Goal: Transaction & Acquisition: Purchase product/service

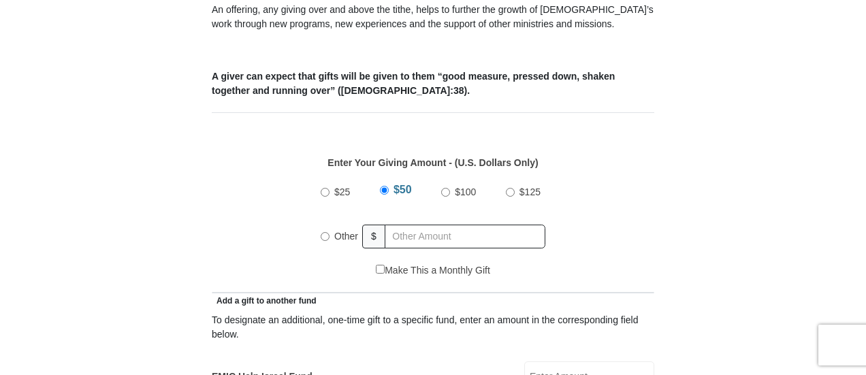
scroll to position [613, 0]
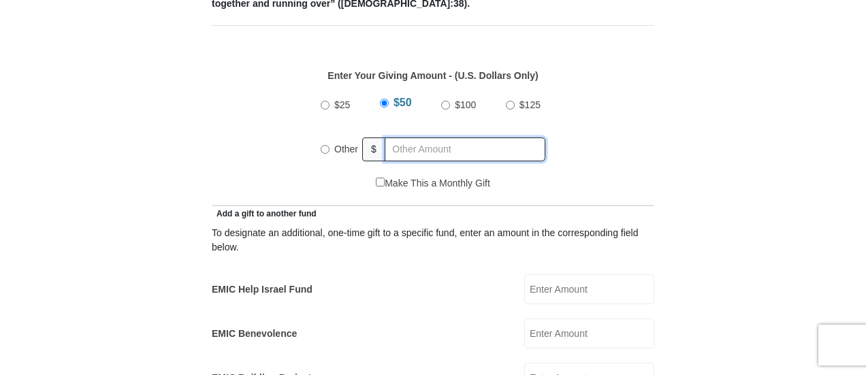
radio input "true"
click at [429, 138] on input "text" at bounding box center [468, 150] width 156 height 24
type input "280.00"
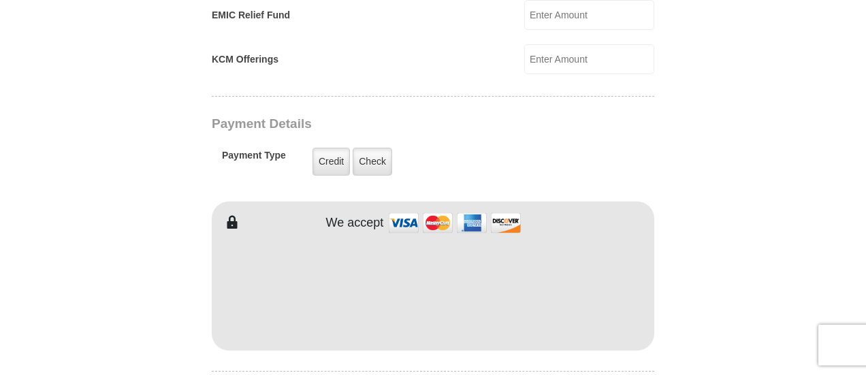
scroll to position [1022, 0]
click at [377, 146] on label "Check" at bounding box center [373, 160] width 40 height 28
click at [0, 0] on input "Check" at bounding box center [0, 0] width 0 height 0
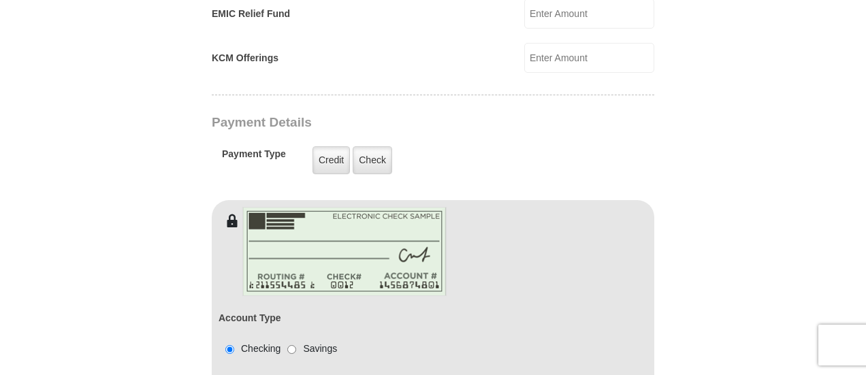
scroll to position [1226, 0]
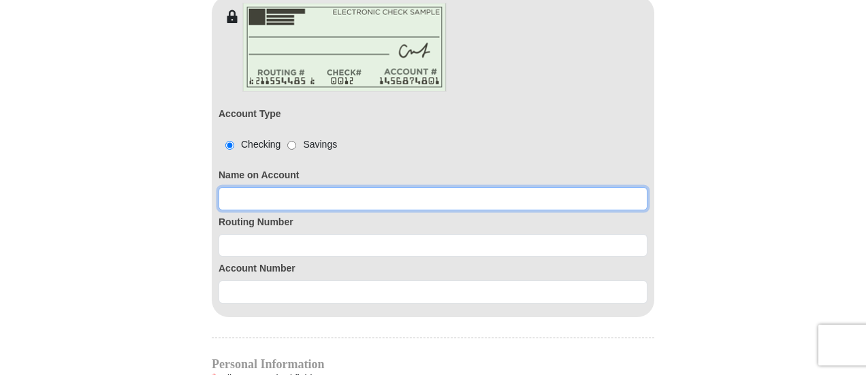
click at [271, 187] on input at bounding box center [433, 198] width 429 height 23
type input "[PERSON_NAME] and [PERSON_NAME]"
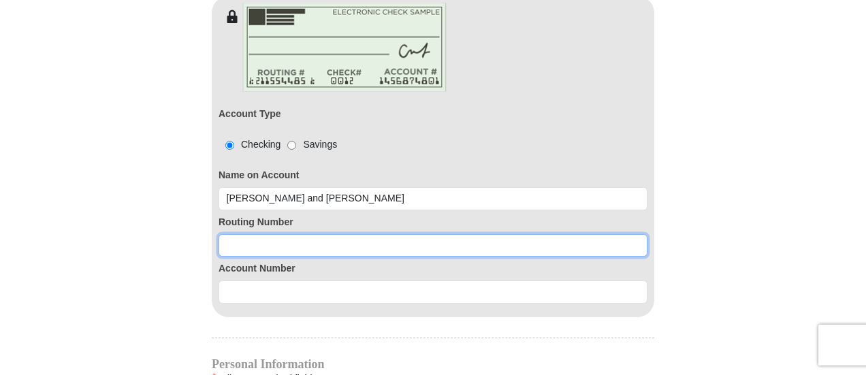
click at [242, 234] on input at bounding box center [433, 245] width 429 height 23
type input "061201754"
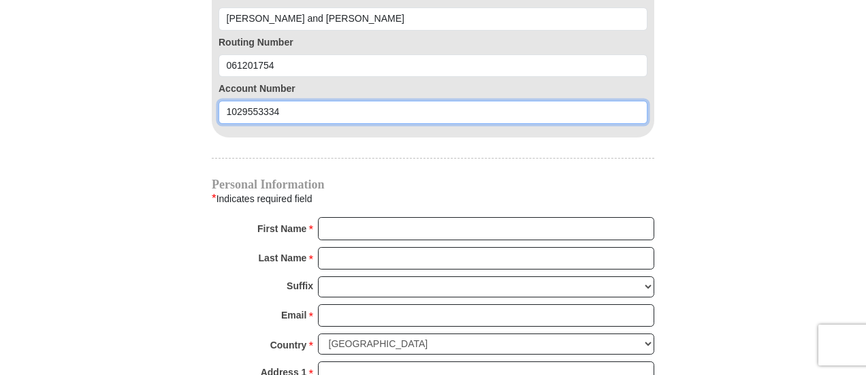
scroll to position [1430, 0]
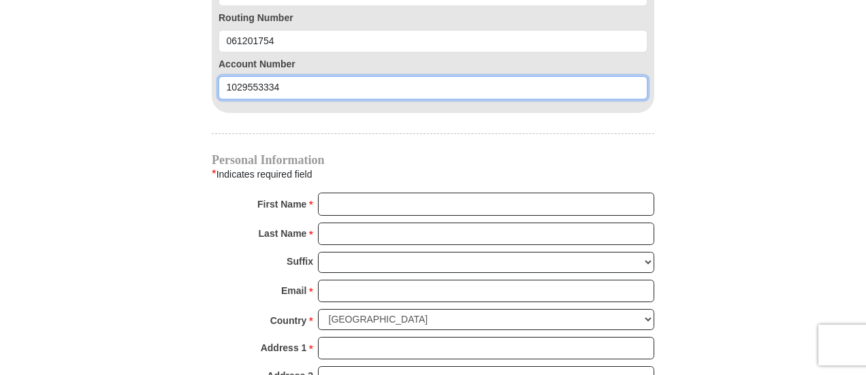
type input "1029553334"
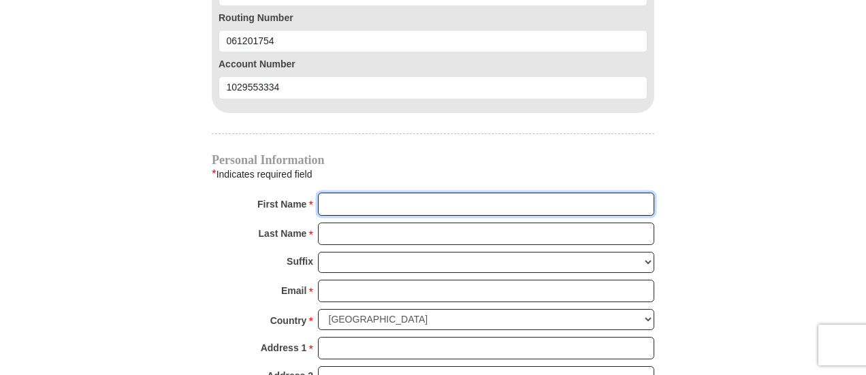
click at [365, 193] on input "First Name *" at bounding box center [486, 204] width 336 height 23
type input "[PERSON_NAME]"
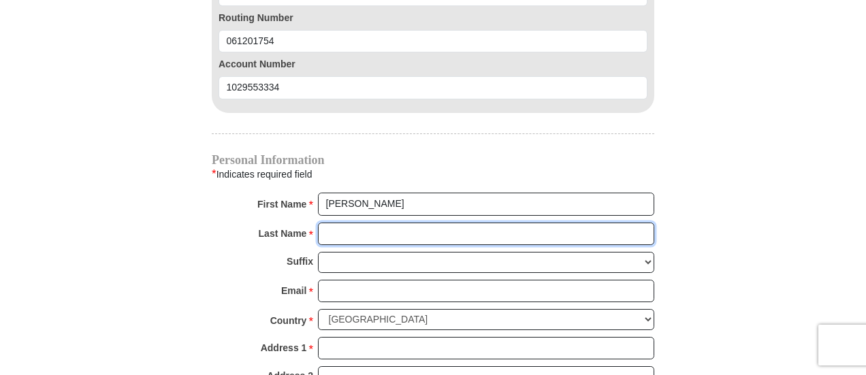
type input "[PERSON_NAME]"
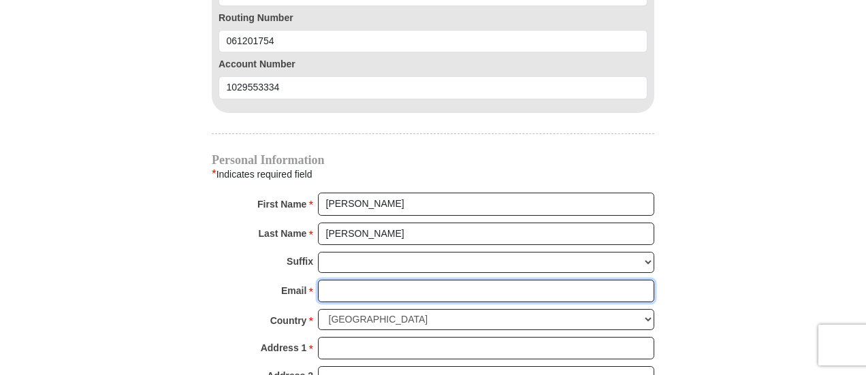
type input "[EMAIL_ADDRESS][DOMAIN_NAME]"
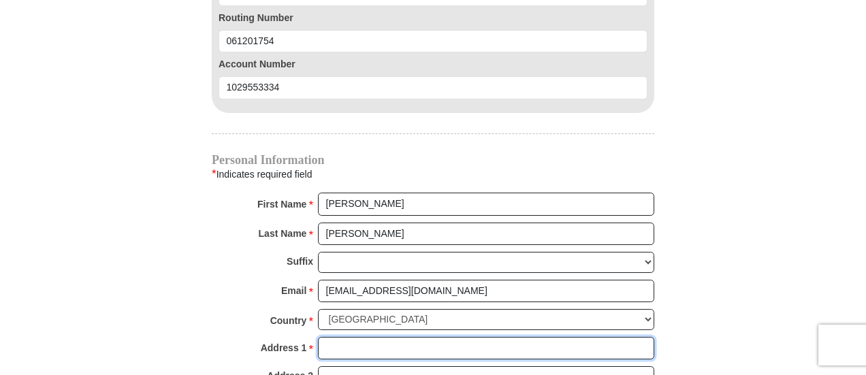
type input "[STREET_ADDRESS]"
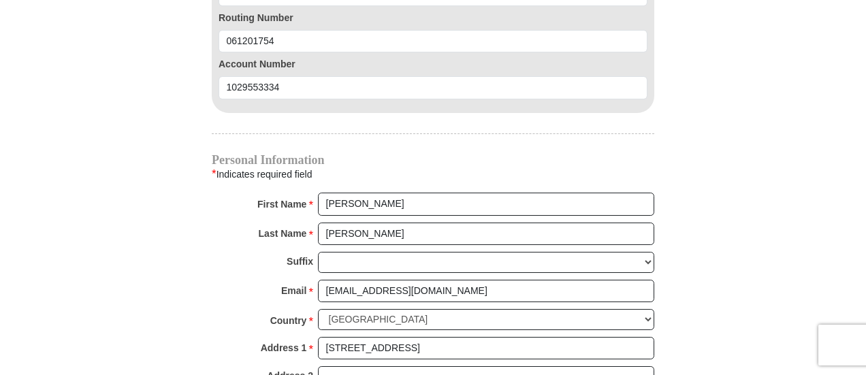
type input "Tifton"
select select "GA"
type input "31794"
type input "8632020218"
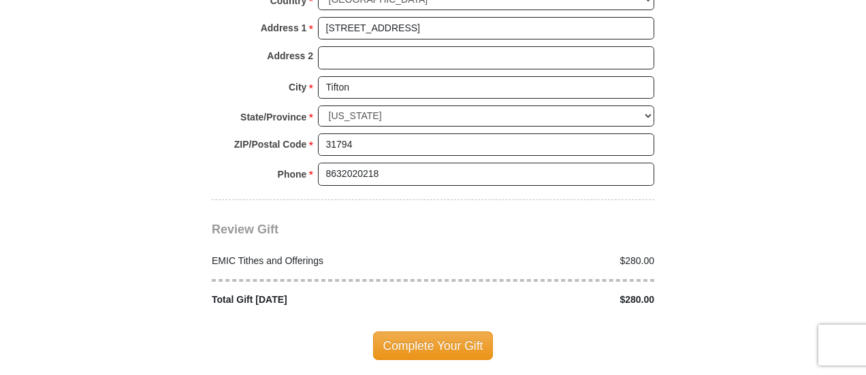
scroll to position [1771, 0]
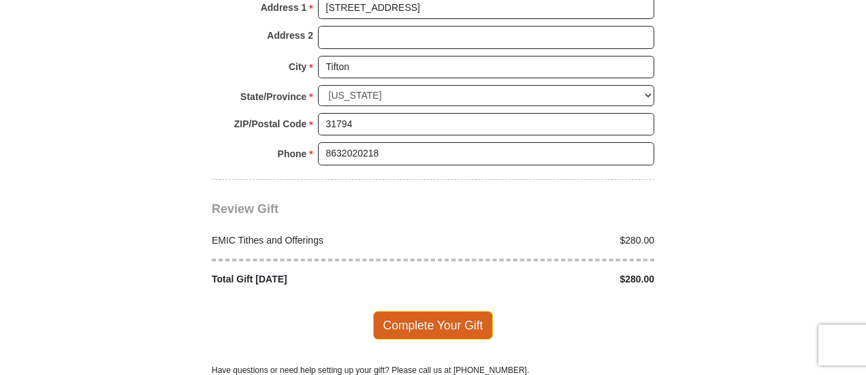
click at [454, 311] on span "Complete Your Gift" at bounding box center [433, 325] width 121 height 29
